Goal: Information Seeking & Learning: Check status

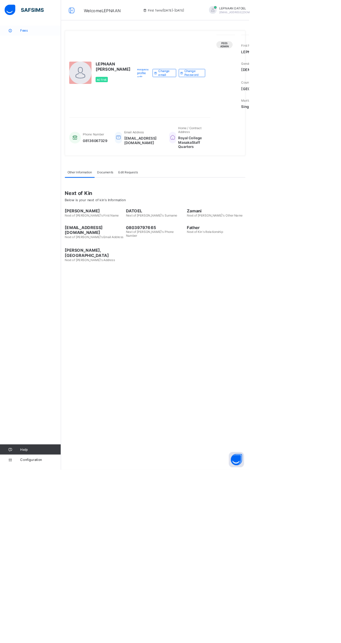
click at [42, 38] on link "Fees" at bounding box center [42, 42] width 84 height 14
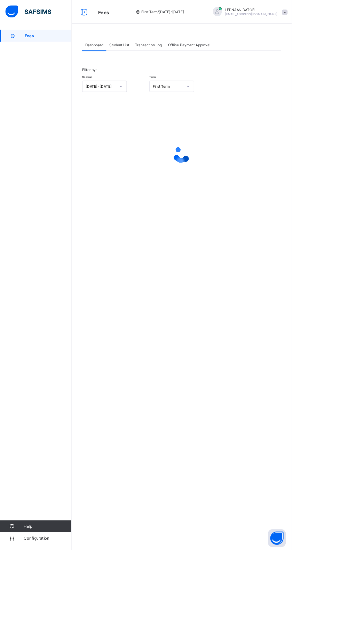
click at [135, 52] on span "Student List" at bounding box center [139, 52] width 23 height 5
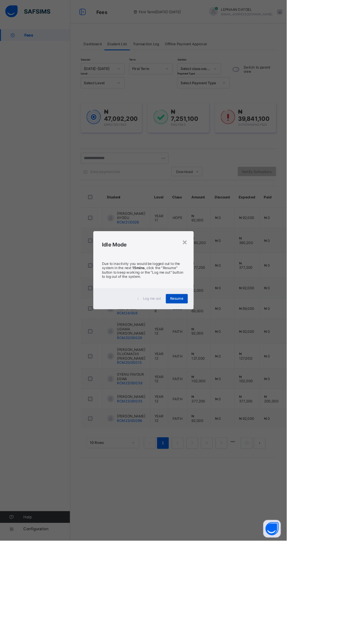
click at [218, 358] on span "Resume" at bounding box center [211, 355] width 16 height 5
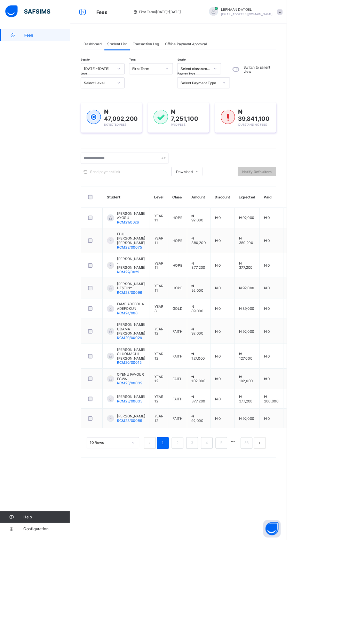
click at [299, 616] on div "Dashboard Student List Transaction Log Offline Payment Approval Student List Mo…" at bounding box center [213, 321] width 258 height 643
